Goal: Check status: Check status

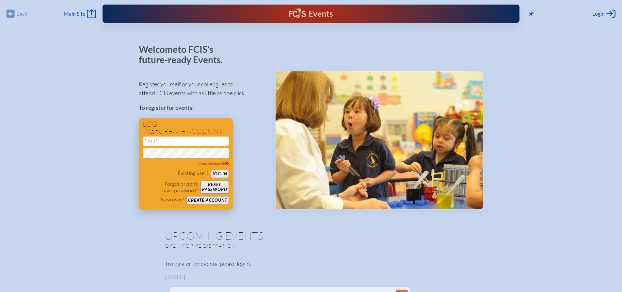
type input "[EMAIL_ADDRESS][DOMAIN_NAME]"
click at [222, 173] on button "Log in" at bounding box center [220, 174] width 18 height 8
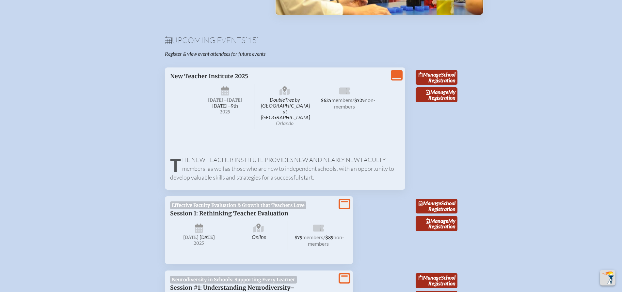
scroll to position [261, 0]
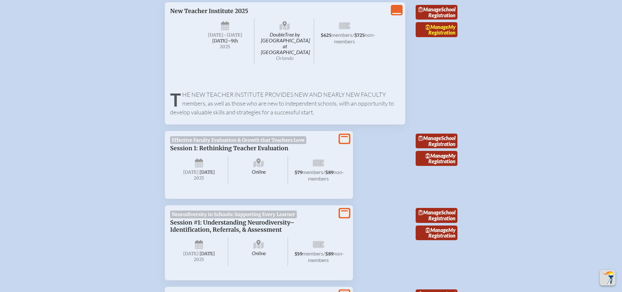
click at [433, 36] on link "Manage My Registration" at bounding box center [437, 29] width 42 height 15
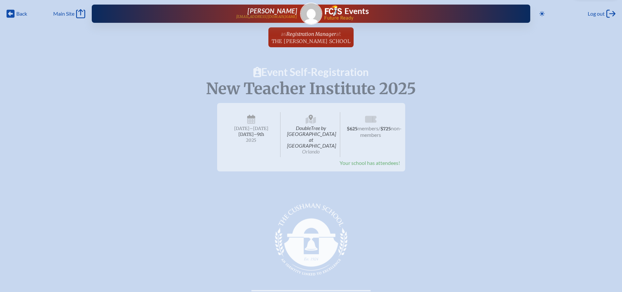
click at [363, 160] on span "Your school has attendees!" at bounding box center [369, 163] width 60 height 6
